Goal: Information Seeking & Learning: Understand process/instructions

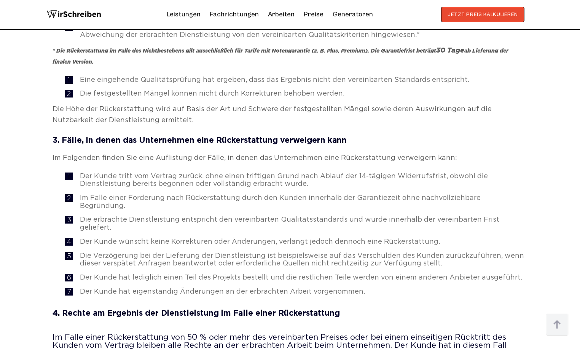
scroll to position [796, 0]
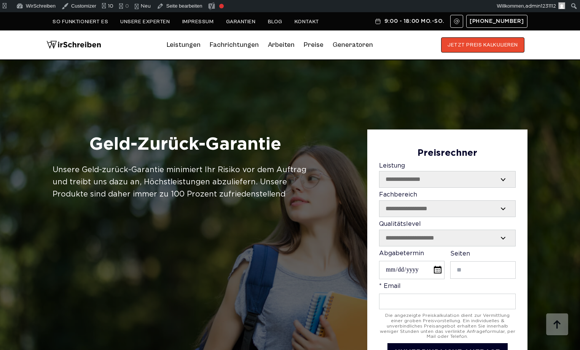
scroll to position [836, 0]
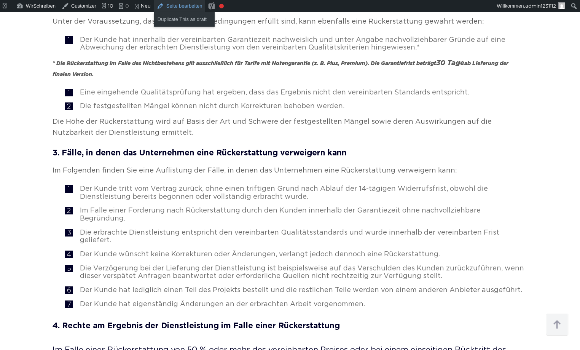
click at [172, 4] on link "Seite bearbeiten" at bounding box center [180, 6] width 52 height 12
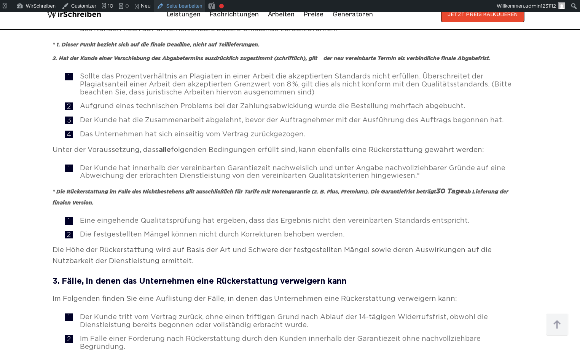
scroll to position [641, 0]
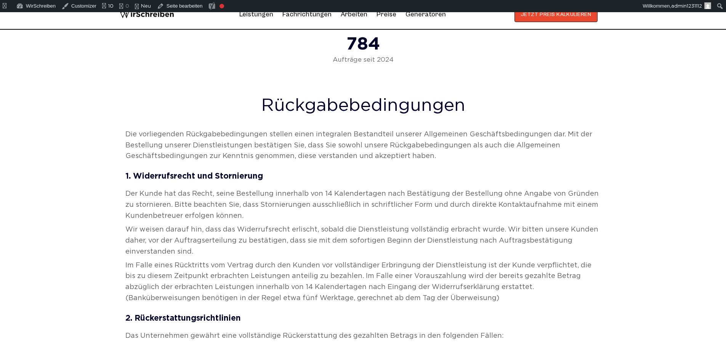
scroll to position [176, 0]
